Goal: Information Seeking & Learning: Learn about a topic

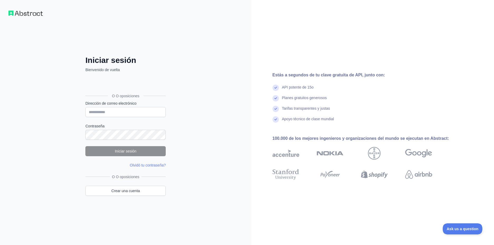
click at [143, 84] on div "Acceder con Google. Se abre en una pestaña nueva" at bounding box center [124, 84] width 79 height 12
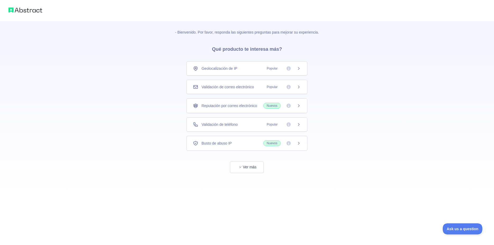
click at [298, 125] on icon at bounding box center [299, 124] width 4 height 4
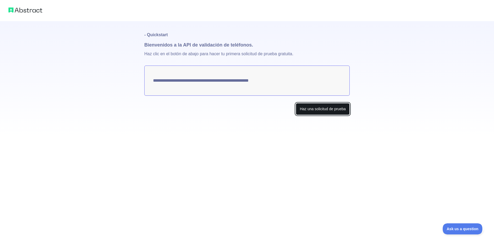
click at [313, 107] on button "Haz una solicitud de prueba" at bounding box center [323, 109] width 54 height 12
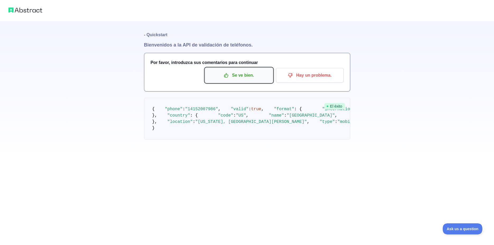
click at [250, 74] on p "Se ve bien." at bounding box center [239, 75] width 60 height 9
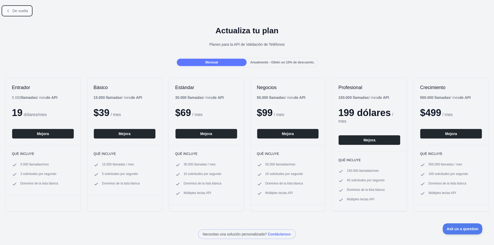
click at [26, 14] on button "De vuelta" at bounding box center [17, 10] width 29 height 9
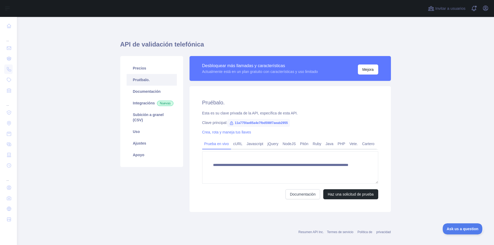
click at [284, 123] on span "11a775fae85a4e7fbd598f7aeab2955" at bounding box center [258, 123] width 63 height 8
drag, startPoint x: 233, startPoint y: 123, endPoint x: 292, endPoint y: 124, distance: 59.5
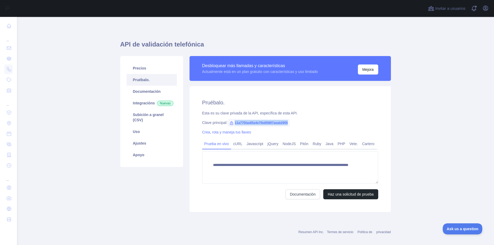
click at [292, 124] on div "Clave principal: 11a775fae85a4e7fbd598f7aeab2955" at bounding box center [290, 122] width 176 height 5
copy span "11a775fae85a4e7fbd598f7aeab2955"
click at [358, 190] on button "Haz una solicitud de prueba" at bounding box center [350, 194] width 55 height 10
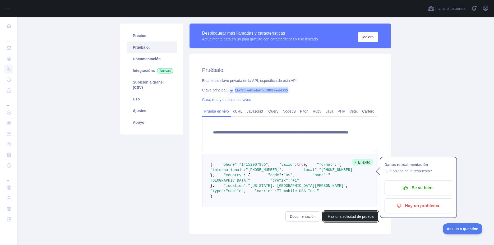
scroll to position [33, 0]
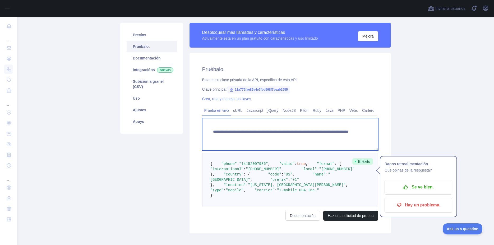
drag, startPoint x: 303, startPoint y: 135, endPoint x: 322, endPoint y: 135, distance: 19.0
click at [322, 135] on textarea "**********" at bounding box center [290, 134] width 176 height 32
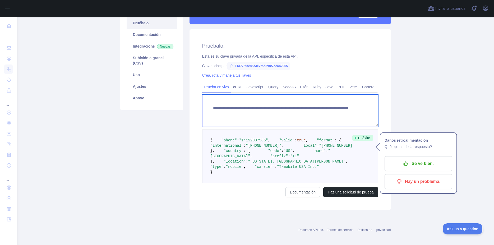
scroll to position [67, 0]
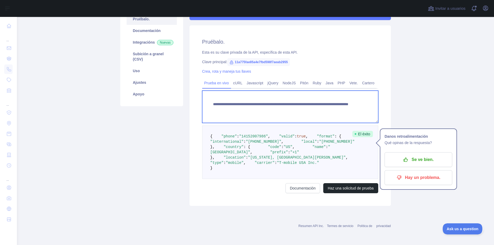
drag, startPoint x: 325, startPoint y: 103, endPoint x: 303, endPoint y: 106, distance: 22.3
click at [303, 106] on textarea "**********" at bounding box center [290, 107] width 176 height 32
type textarea "**********"
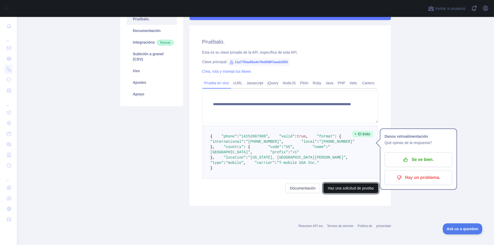
click at [355, 193] on button "Haz una solicitud de prueba" at bounding box center [350, 188] width 55 height 10
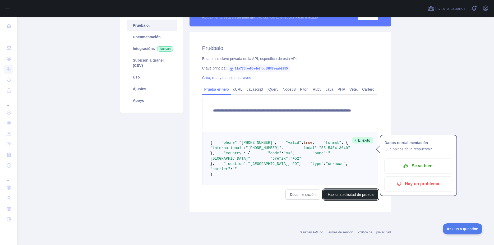
scroll to position [61, 0]
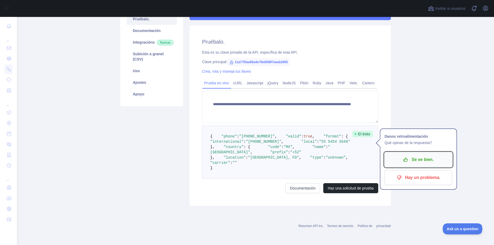
click at [397, 158] on p "Se ve bien." at bounding box center [419, 159] width 60 height 9
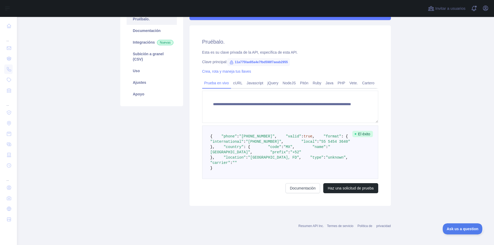
scroll to position [0, 0]
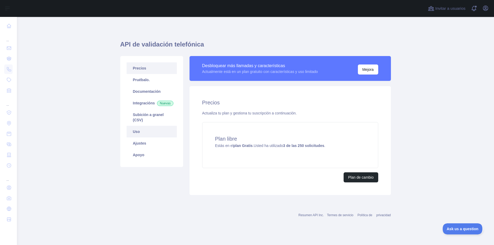
click at [134, 137] on link "Uso" at bounding box center [152, 132] width 50 height 12
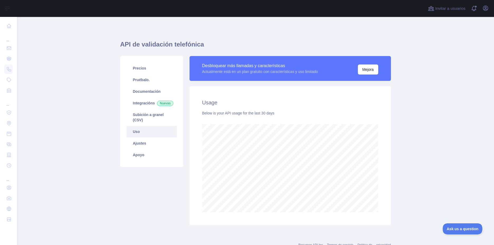
scroll to position [228, 473]
click at [148, 102] on link "Integracións Nuevas" at bounding box center [152, 103] width 50 height 12
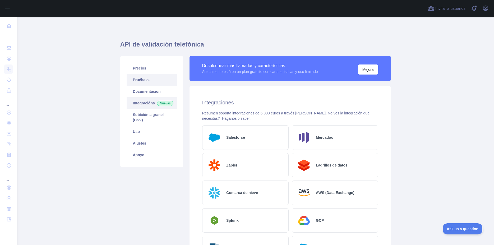
click at [147, 81] on link "Pruébalo." at bounding box center [152, 80] width 50 height 12
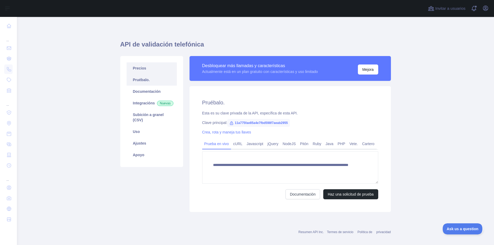
click at [142, 72] on link "Precios" at bounding box center [152, 68] width 50 height 12
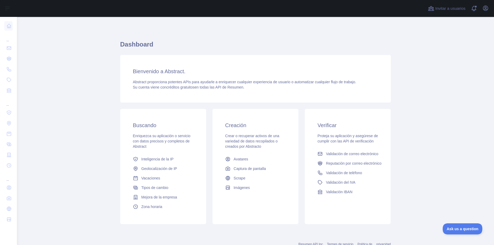
scroll to position [18, 0]
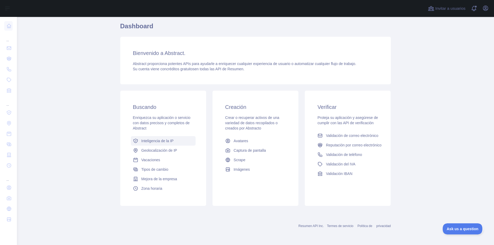
click at [146, 143] on span "Inteligencia de la IP" at bounding box center [157, 140] width 32 height 5
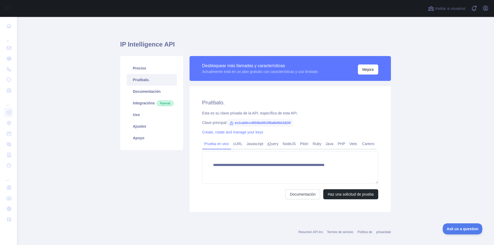
type textarea "**********"
click at [298, 144] on link "Pitón" at bounding box center [304, 144] width 13 height 8
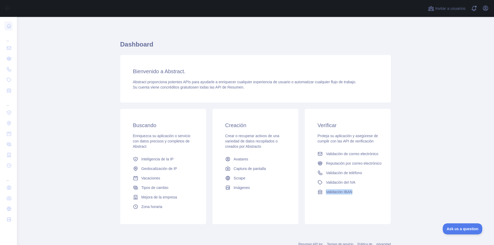
drag, startPoint x: 131, startPoint y: 123, endPoint x: 360, endPoint y: 192, distance: 239.6
click at [206, 192] on div "Buscando Enriquezca su aplicación o servicio con datos precisos y completos de …" at bounding box center [163, 166] width 86 height 115
